Goal: Use online tool/utility: Utilize a website feature to perform a specific function

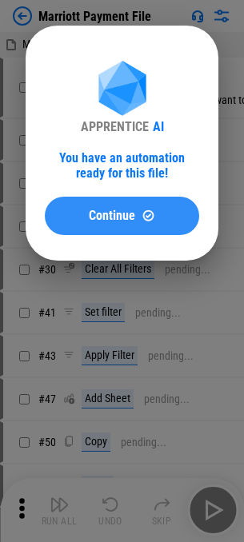
click at [92, 218] on span "Continue" at bounding box center [112, 216] width 46 height 13
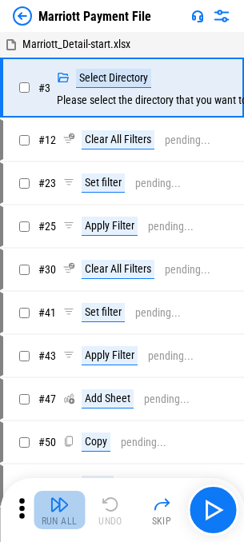
click at [46, 510] on button "Run All" at bounding box center [59, 510] width 51 height 38
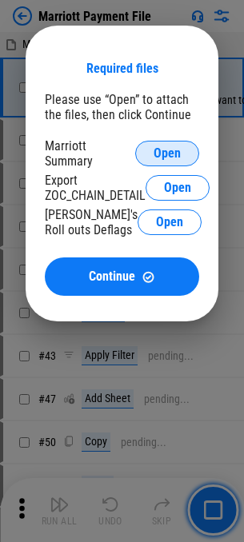
click at [181, 146] on button "Open" at bounding box center [167, 154] width 64 height 26
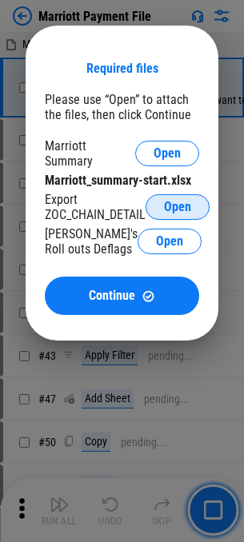
click at [193, 206] on button "Open" at bounding box center [178, 207] width 64 height 26
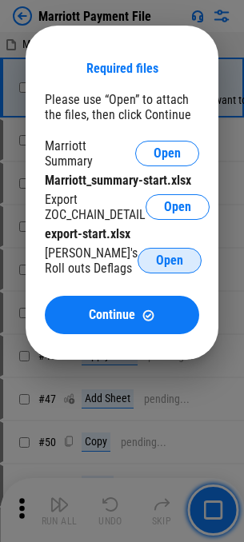
click at [157, 266] on span "Open" at bounding box center [169, 260] width 27 height 13
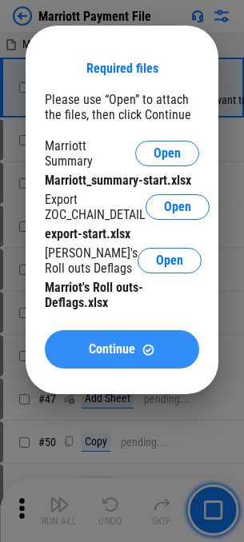
click at [110, 346] on span "Continue" at bounding box center [112, 349] width 46 height 13
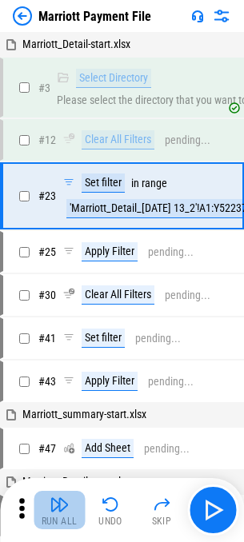
click at [53, 514] on img "button" at bounding box center [59, 504] width 19 height 19
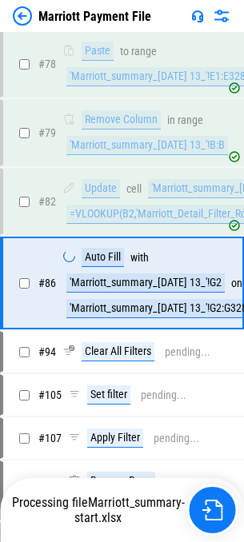
scroll to position [1926, 0]
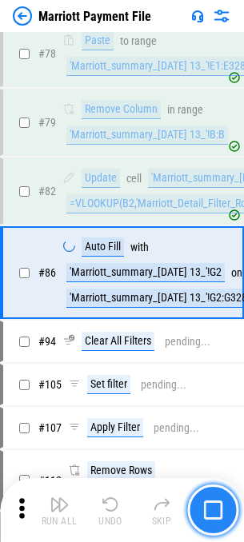
scroll to position [1926, 0]
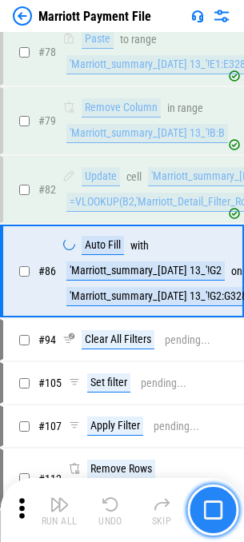
click at [206, 502] on img "button" at bounding box center [212, 510] width 19 height 19
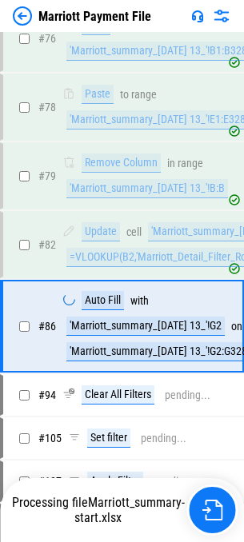
scroll to position [1926, 0]
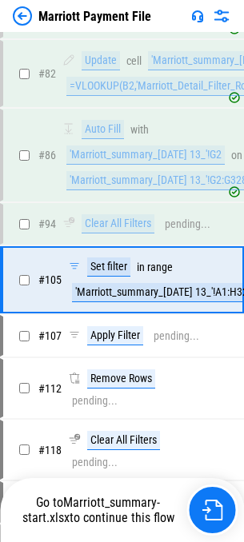
scroll to position [2051, 0]
